Goal: Information Seeking & Learning: Learn about a topic

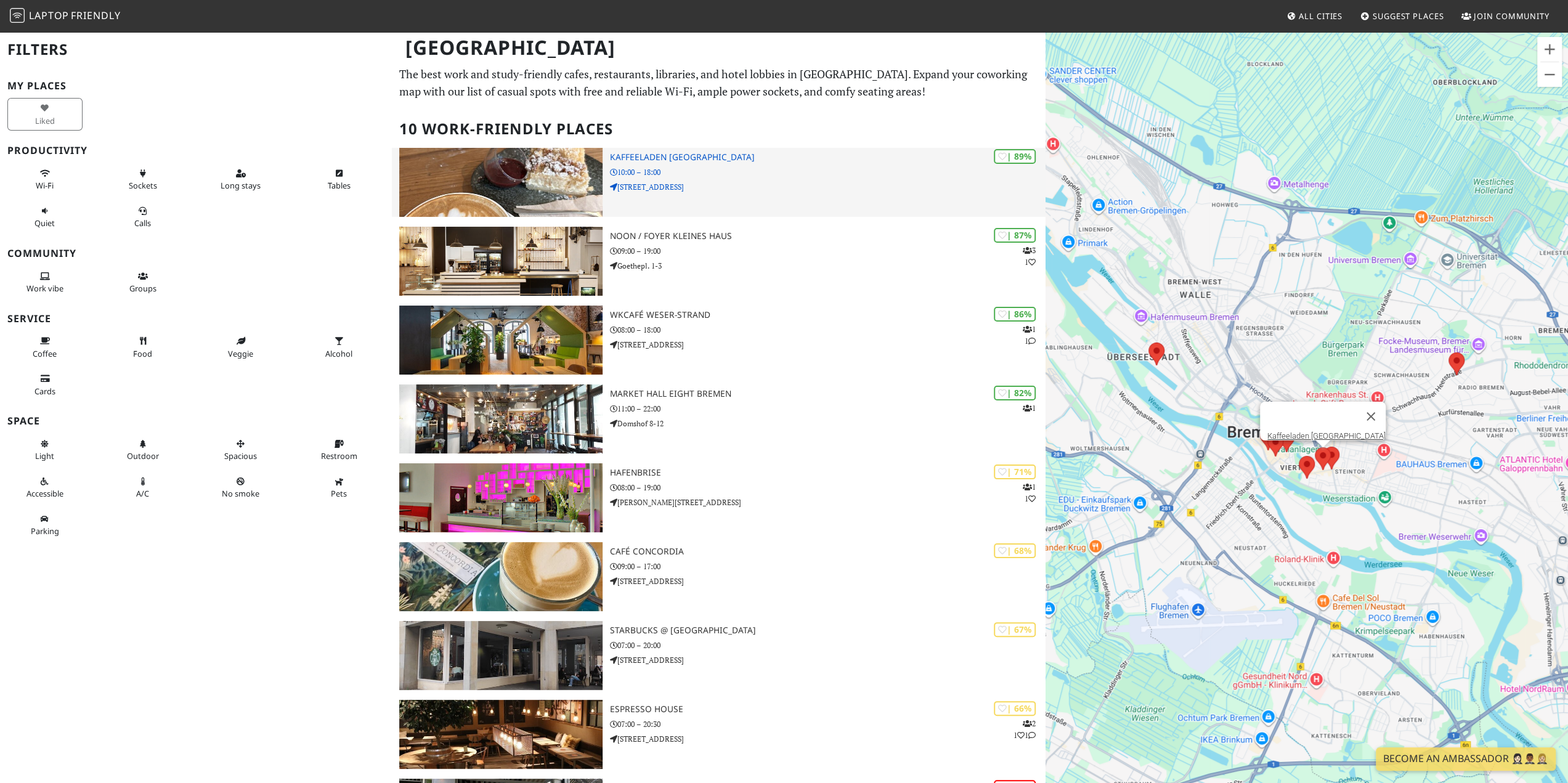
click at [765, 174] on p "10:00 – 18:00" at bounding box center [828, 172] width 436 height 12
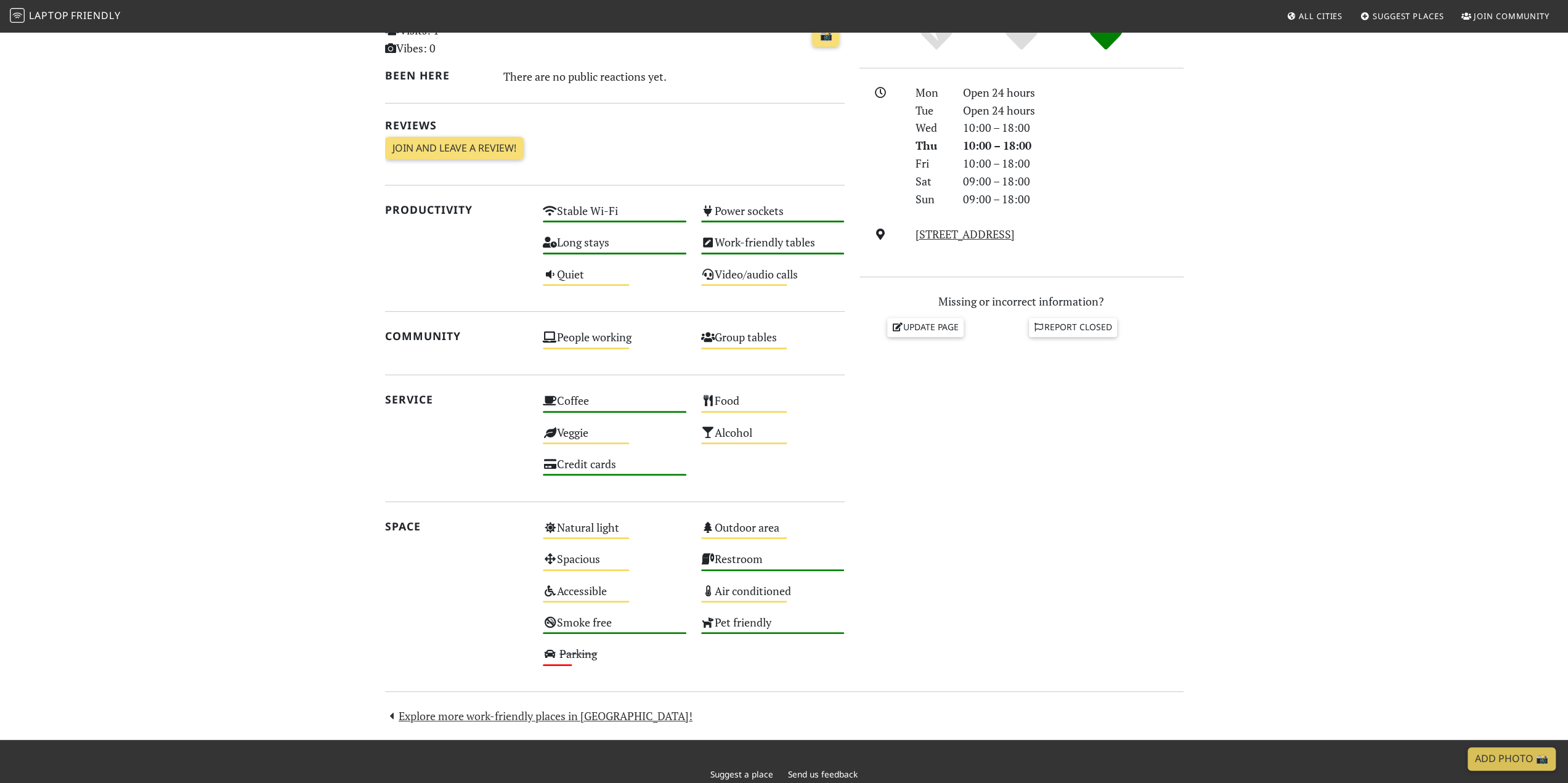
scroll to position [62, 0]
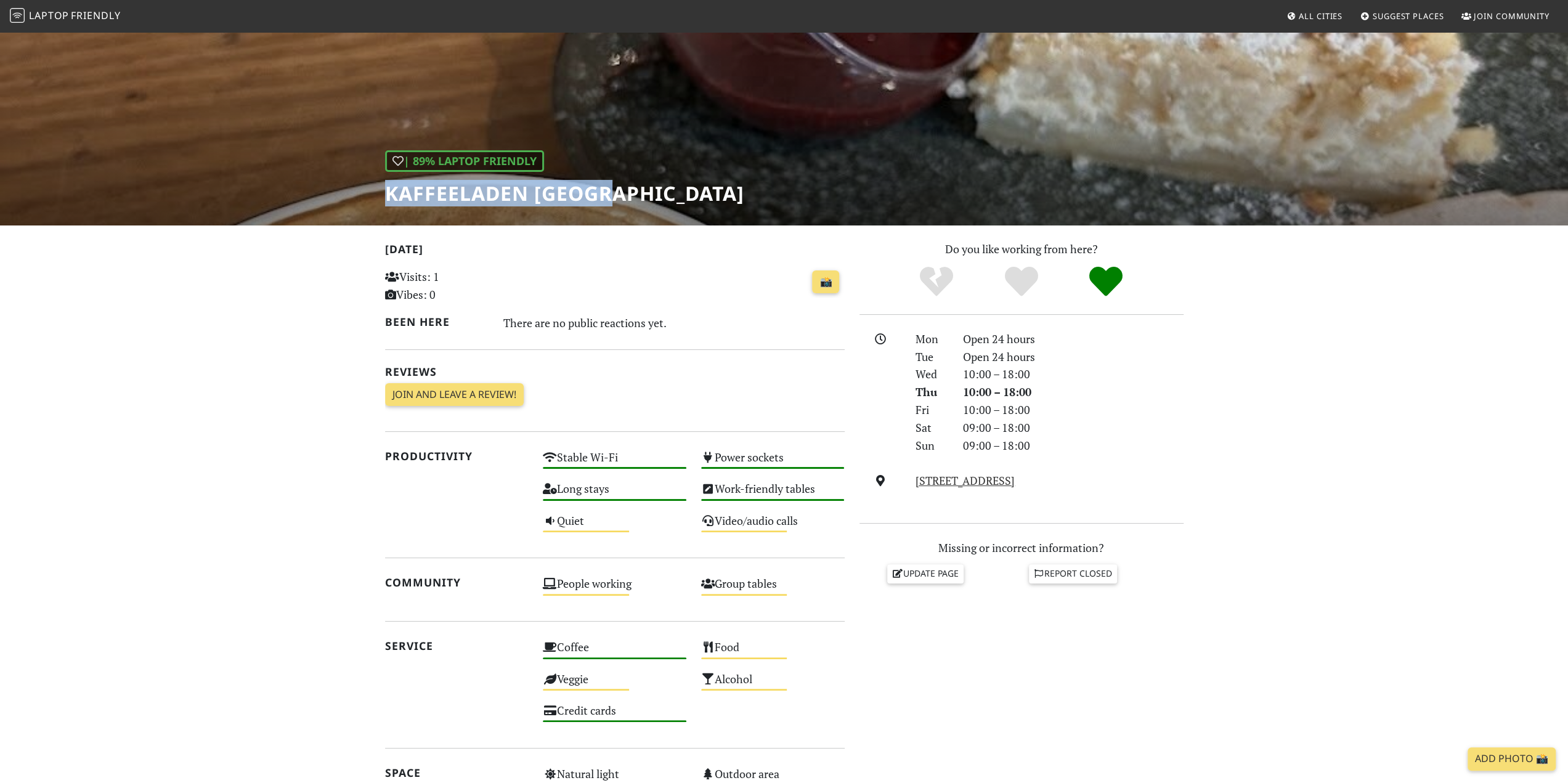
drag, startPoint x: 399, startPoint y: 192, endPoint x: 615, endPoint y: 186, distance: 216.1
click at [615, 186] on h1 "Kaffeeladen [GEOGRAPHIC_DATA]" at bounding box center [565, 193] width 359 height 23
copy h1 "Kaffeeladen [GEOGRAPHIC_DATA]"
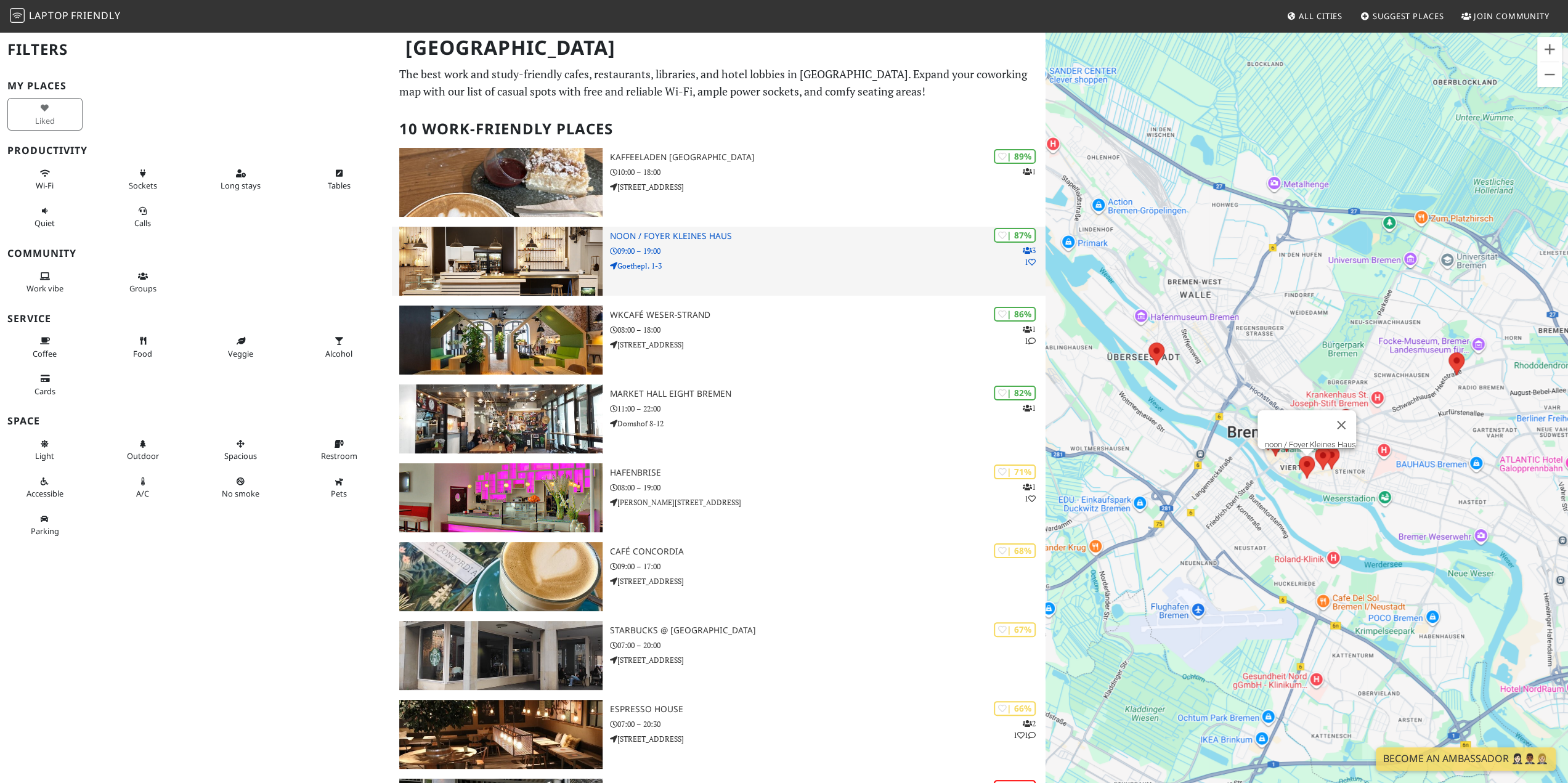
click at [712, 241] on div "| 87% 3 1 noon / Foyer Kleines Haus 09:00 – 19:00 Goethepl. 1-3" at bounding box center [828, 261] width 436 height 69
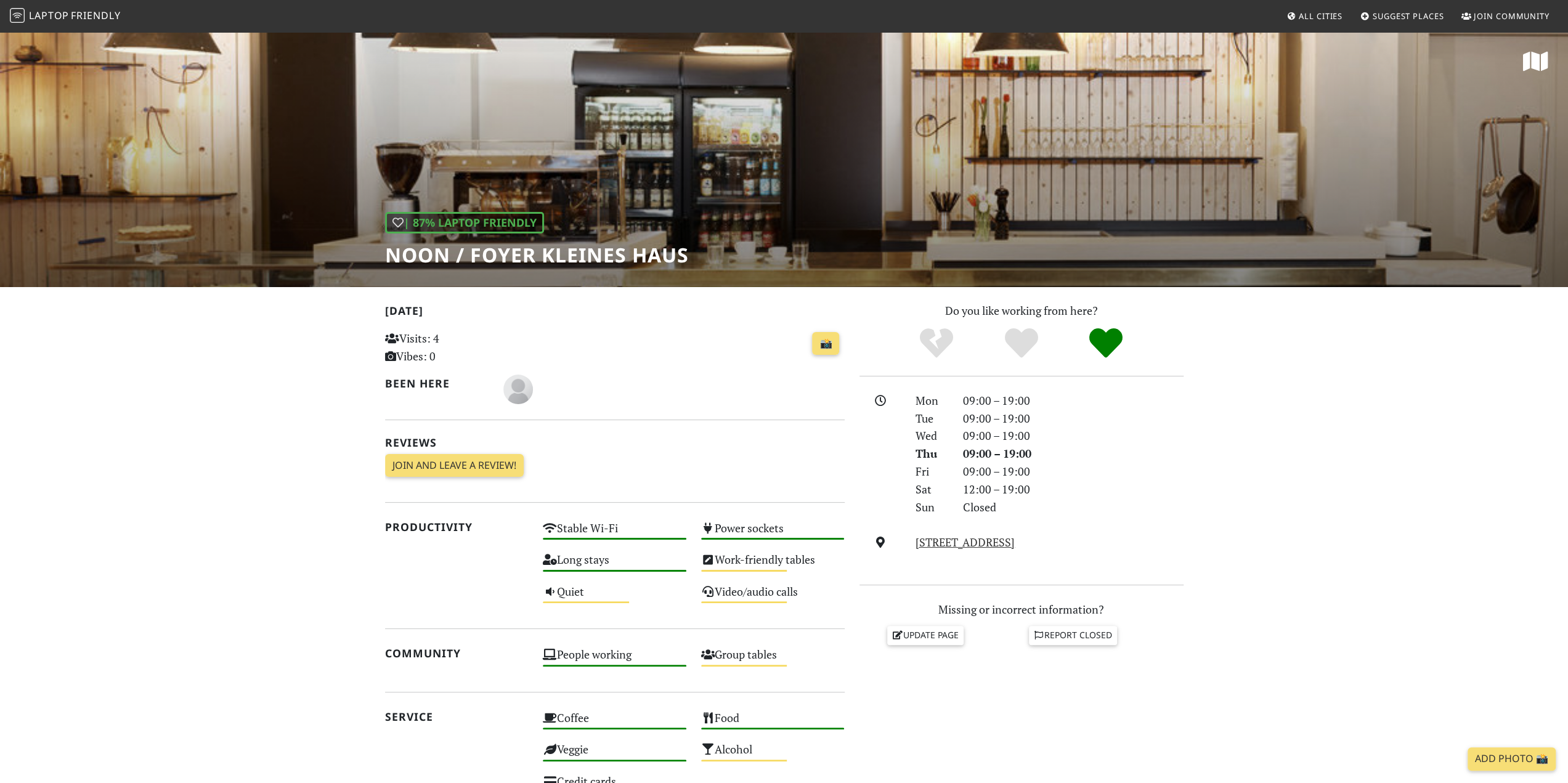
click at [390, 256] on h1 "noon / Foyer Kleines Haus" at bounding box center [537, 255] width 304 height 23
drag, startPoint x: 388, startPoint y: 255, endPoint x: 694, endPoint y: 248, distance: 306.1
click at [694, 248] on div "| 87% Laptop Friendly noon / Foyer Kleines Haus" at bounding box center [784, 159] width 1568 height 256
copy h1 "noon / Foyer Kleines Haus"
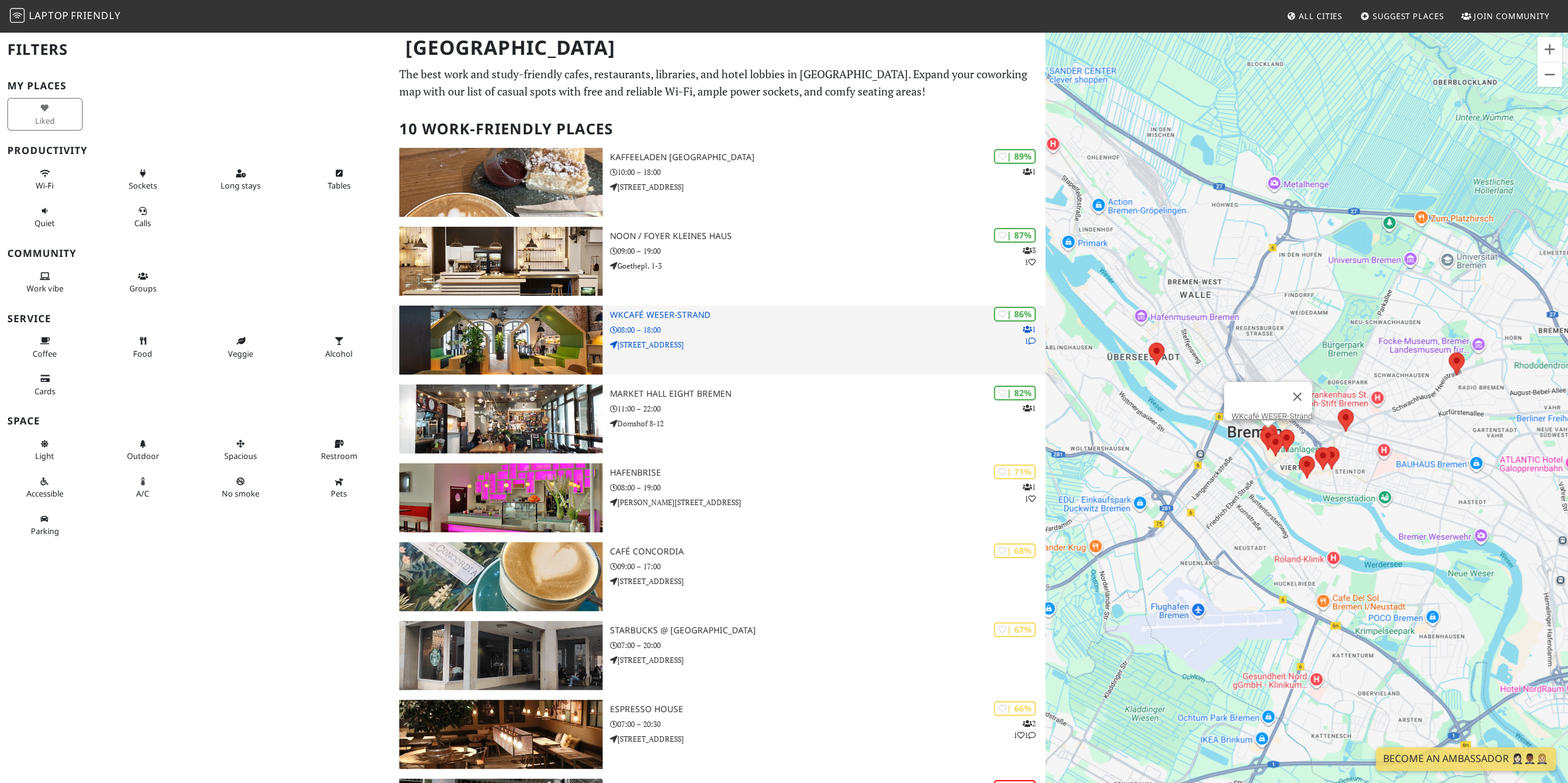
click at [572, 342] on img at bounding box center [500, 340] width 203 height 69
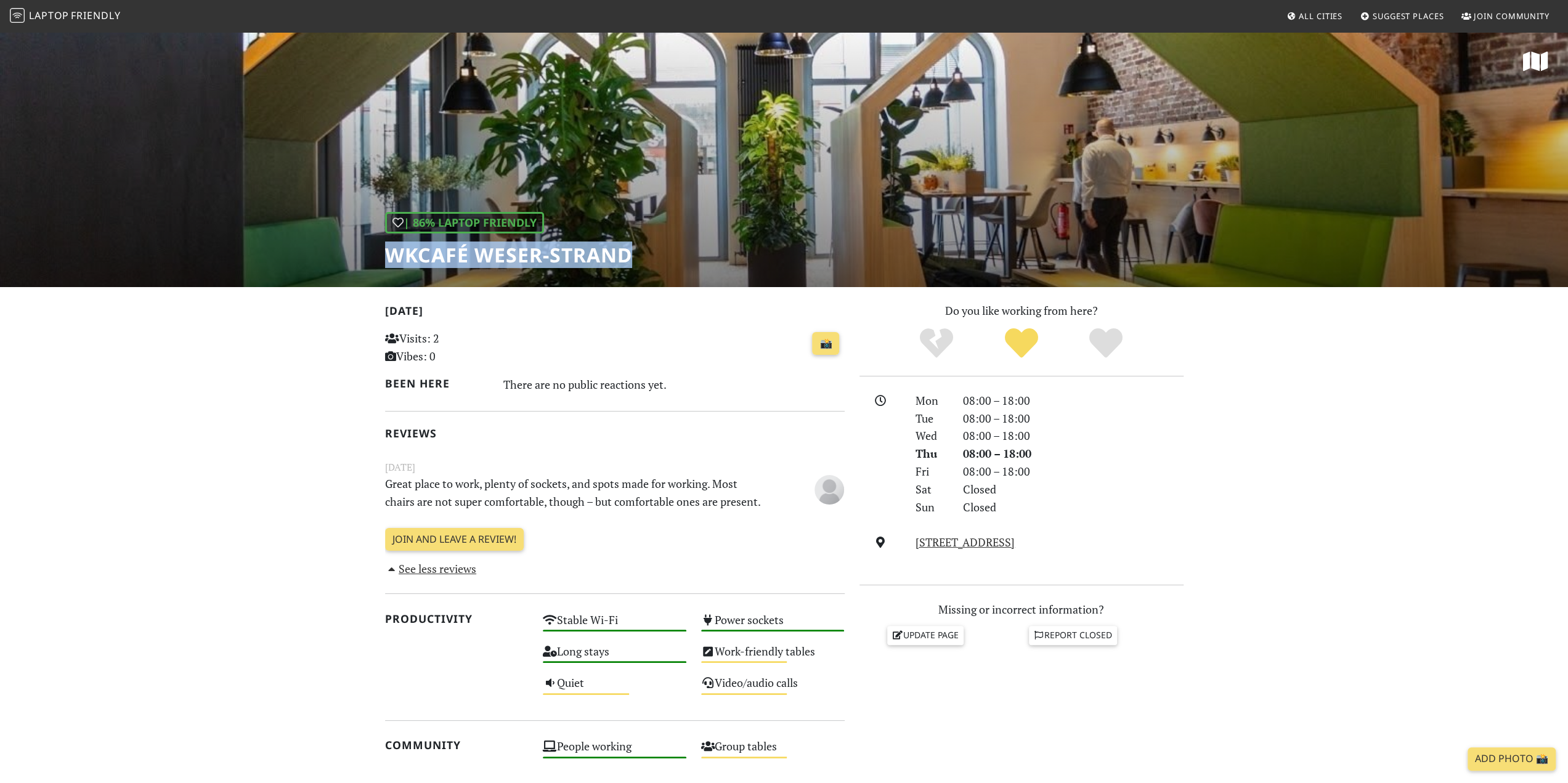
drag, startPoint x: 388, startPoint y: 257, endPoint x: 666, endPoint y: 260, distance: 278.0
click at [666, 260] on div "| 86% Laptop Friendly WKcafé WESER-Strand" at bounding box center [784, 159] width 1568 height 256
copy h1 "WKcafé WESER-Strand"
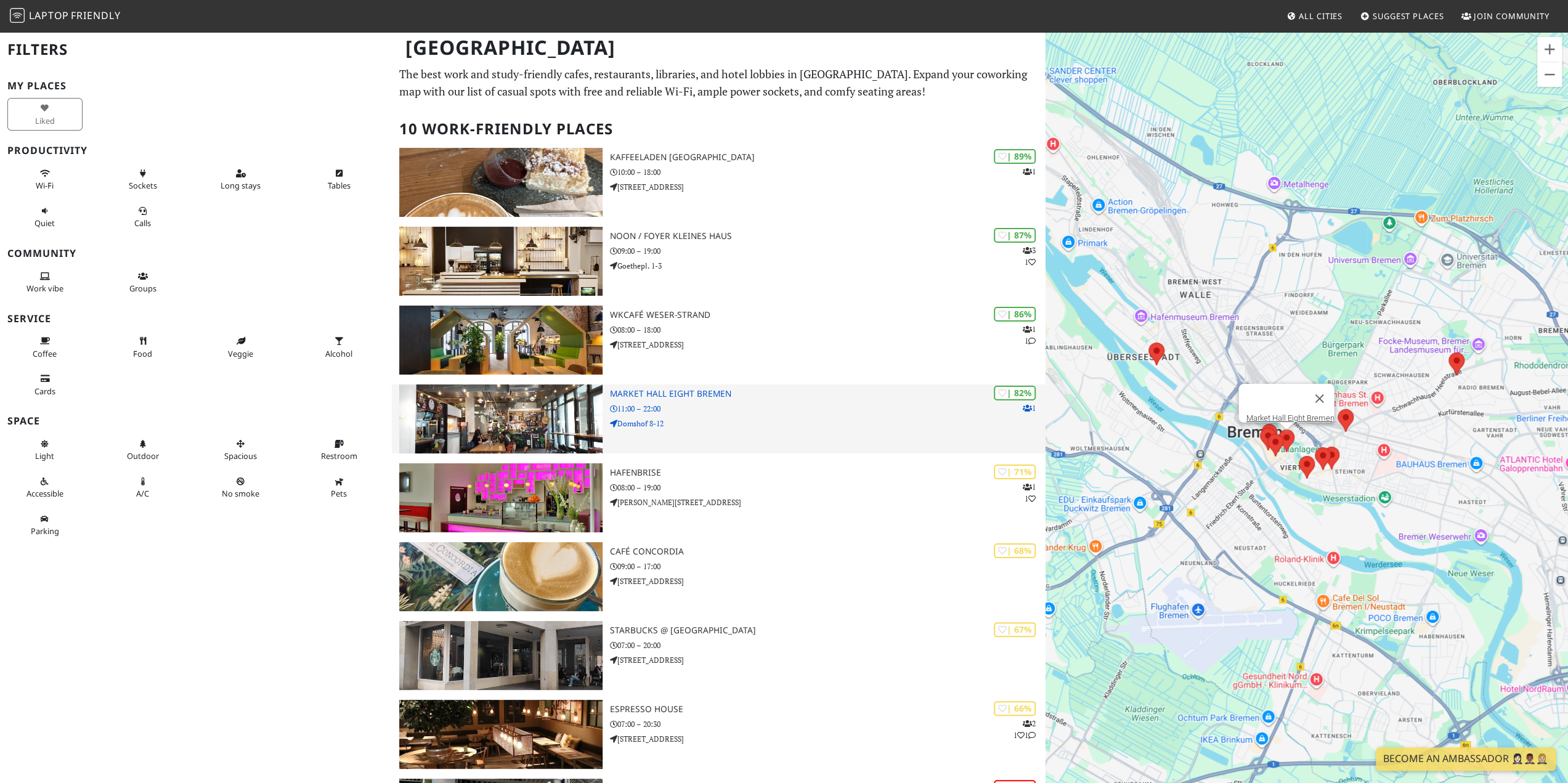
click at [573, 419] on img at bounding box center [500, 419] width 203 height 69
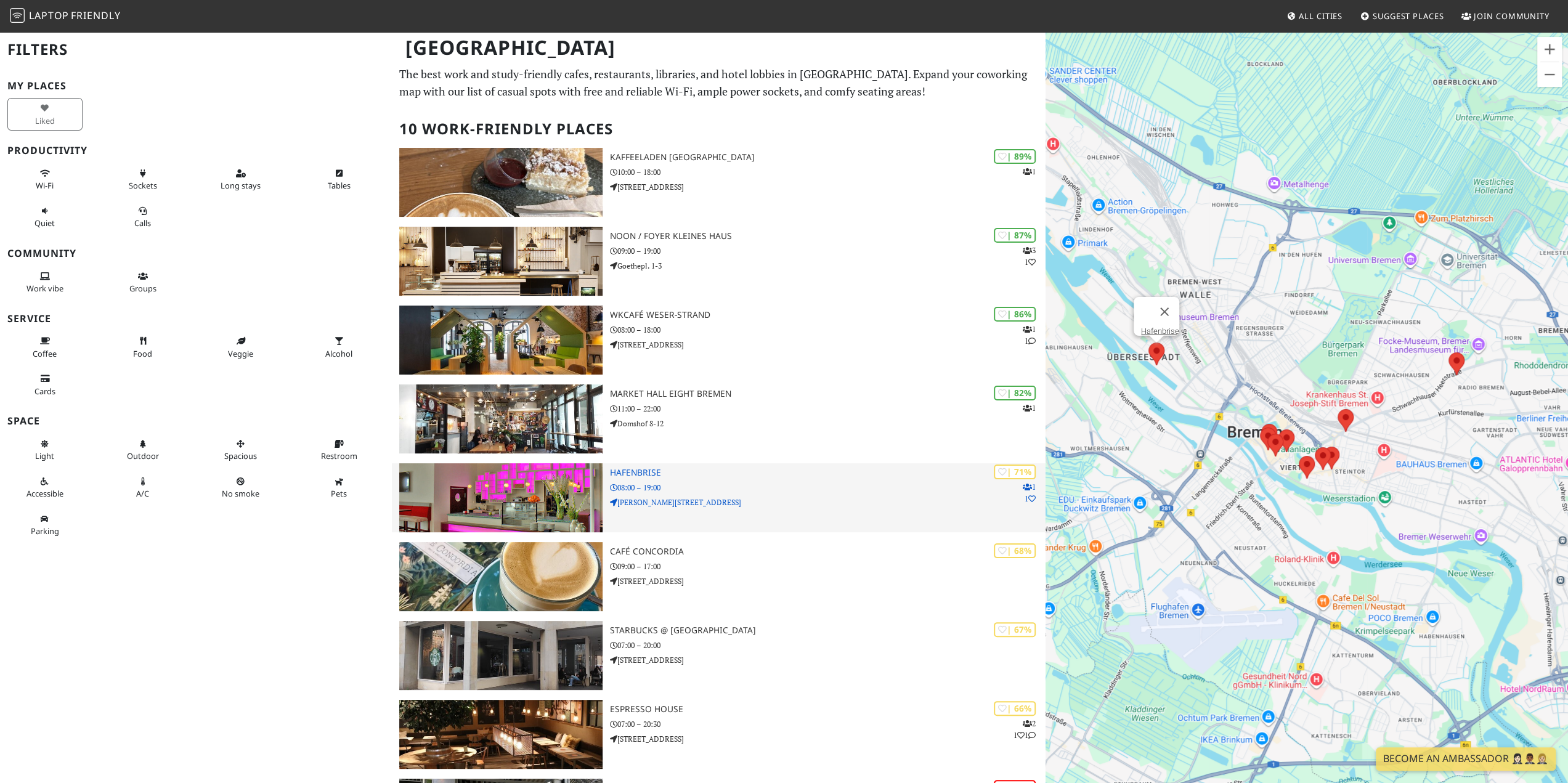
click at [562, 499] on img at bounding box center [500, 498] width 203 height 69
